Goal: Task Accomplishment & Management: Use online tool/utility

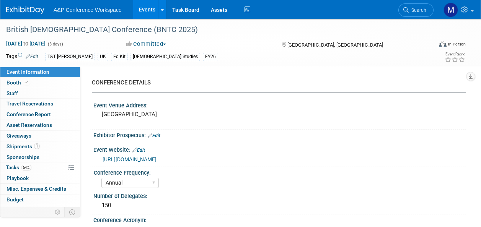
select select "Annual"
select select "Level 3"
select select "Ed Kit"
select select "Biblical Studies"
select select "T&T Clark"
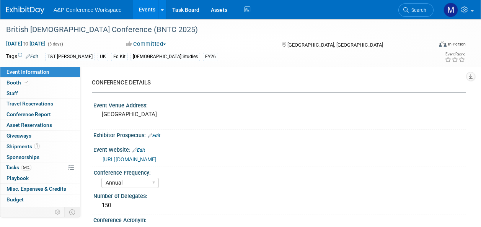
select select "Matt Hambridge"
select select "[PERSON_NAME]"
select select "Networking/Commissioning"
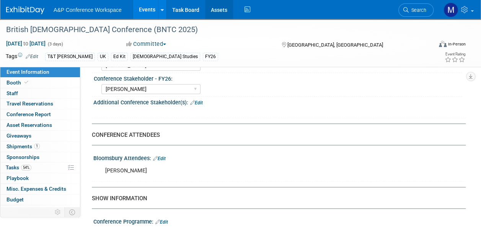
click at [226, 9] on link "Assets" at bounding box center [219, 9] width 28 height 19
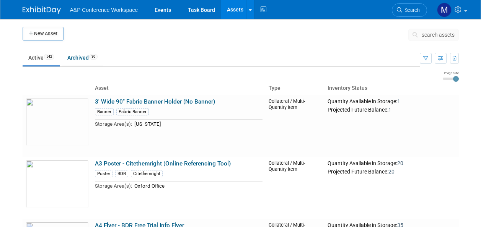
click at [432, 36] on span "search assets" at bounding box center [438, 35] width 33 height 6
click at [435, 34] on span "search assets" at bounding box center [438, 35] width 33 height 6
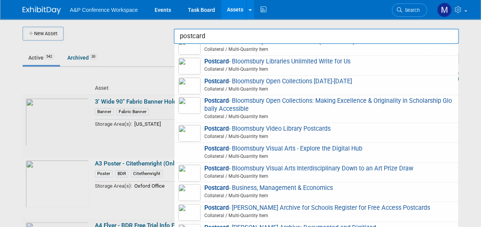
scroll to position [191, 0]
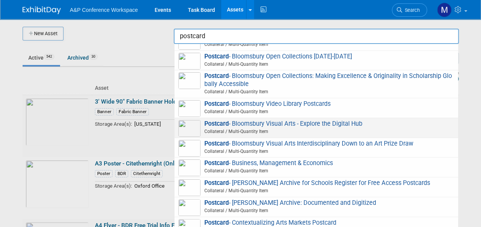
click at [298, 123] on span "Postcard - Bloomsbury Visual Arts - Explore the Digital Hub Collateral / Multi-…" at bounding box center [316, 128] width 276 height 16
type input "Postcard - Bloomsbury Visual Arts - Explore the Digital Hub"
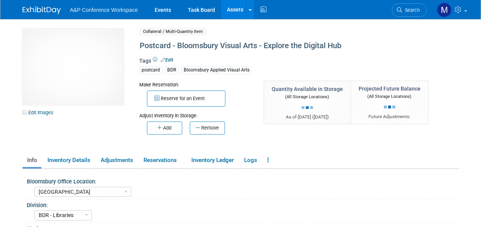
select select "[GEOGRAPHIC_DATA]"
select select "BDR - Libraries"
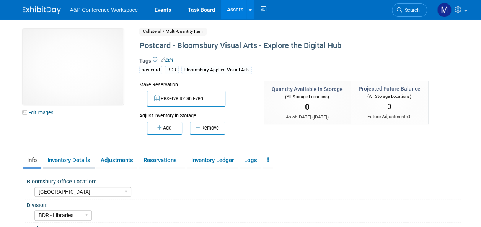
click at [80, 157] on link "Inventory Details" at bounding box center [69, 160] width 52 height 13
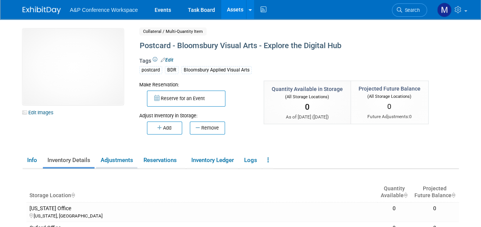
click at [121, 161] on link "Adjustments" at bounding box center [116, 160] width 41 height 13
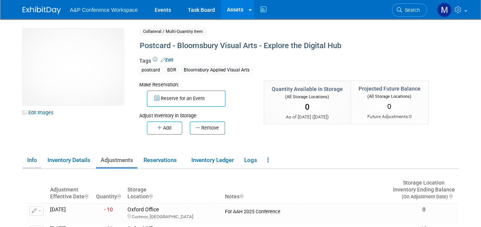
click at [34, 163] on link "Info" at bounding box center [32, 160] width 19 height 13
